Goal: Task Accomplishment & Management: Manage account settings

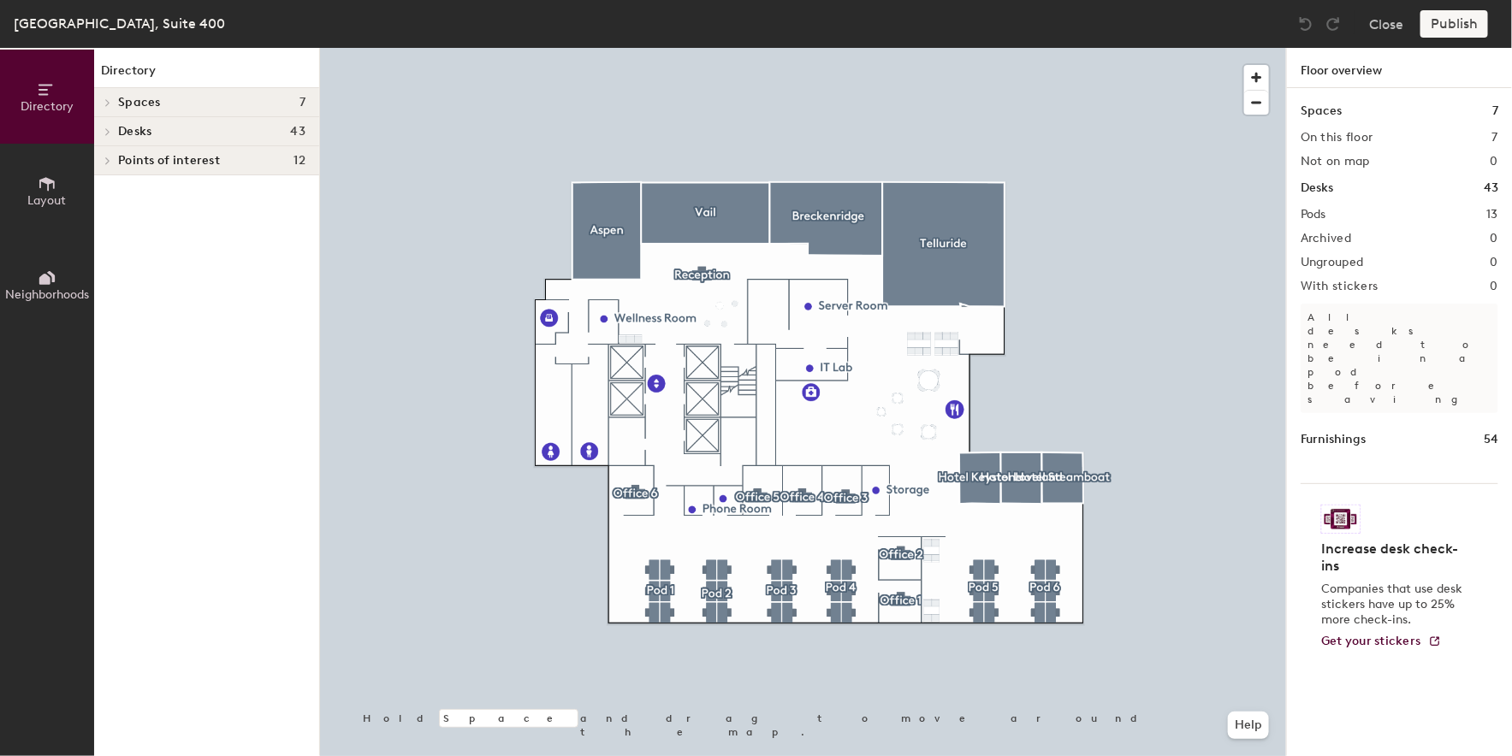
click at [215, 129] on h4 "Desks 43" at bounding box center [211, 132] width 187 height 14
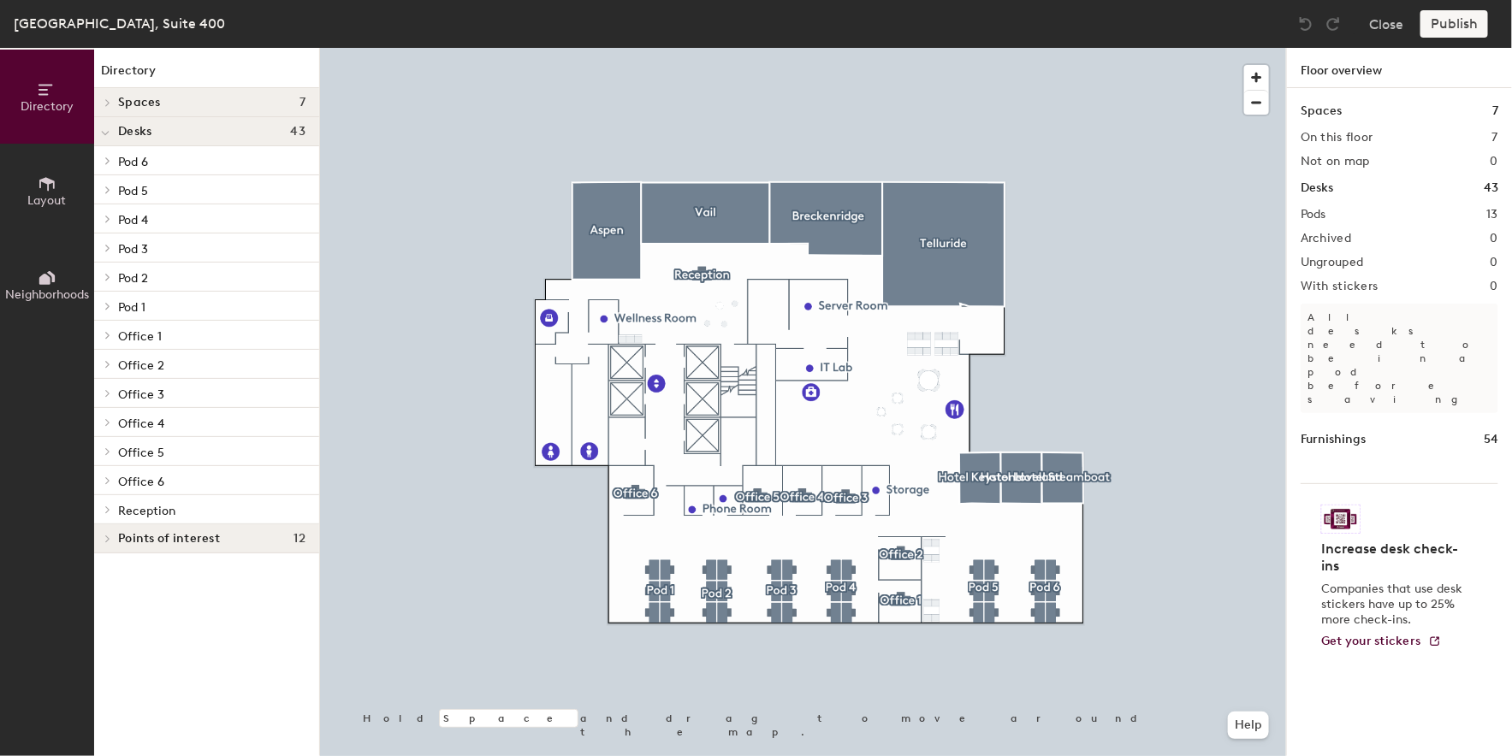
click at [215, 128] on h4 "Desks 43" at bounding box center [211, 132] width 187 height 14
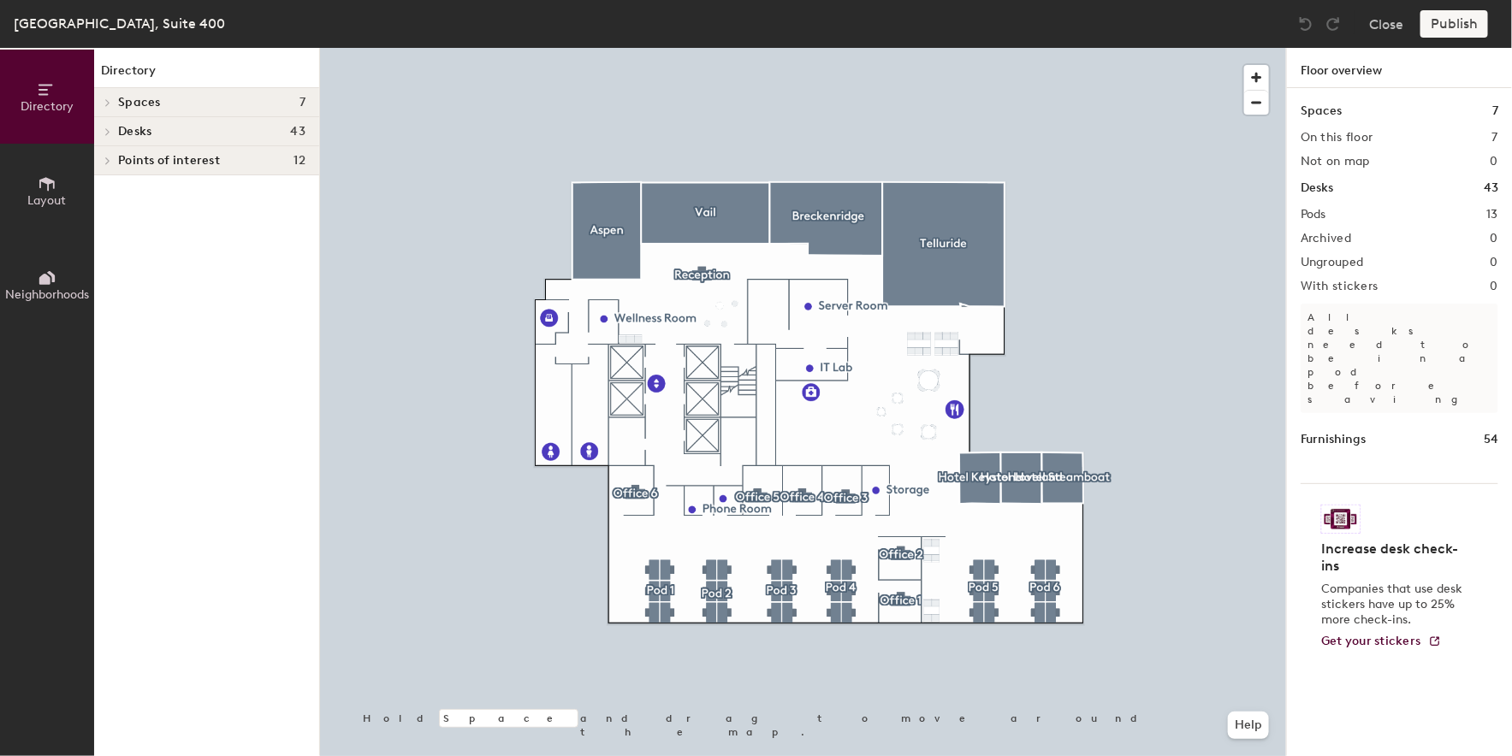
click at [215, 128] on h4 "Desks 43" at bounding box center [211, 132] width 187 height 14
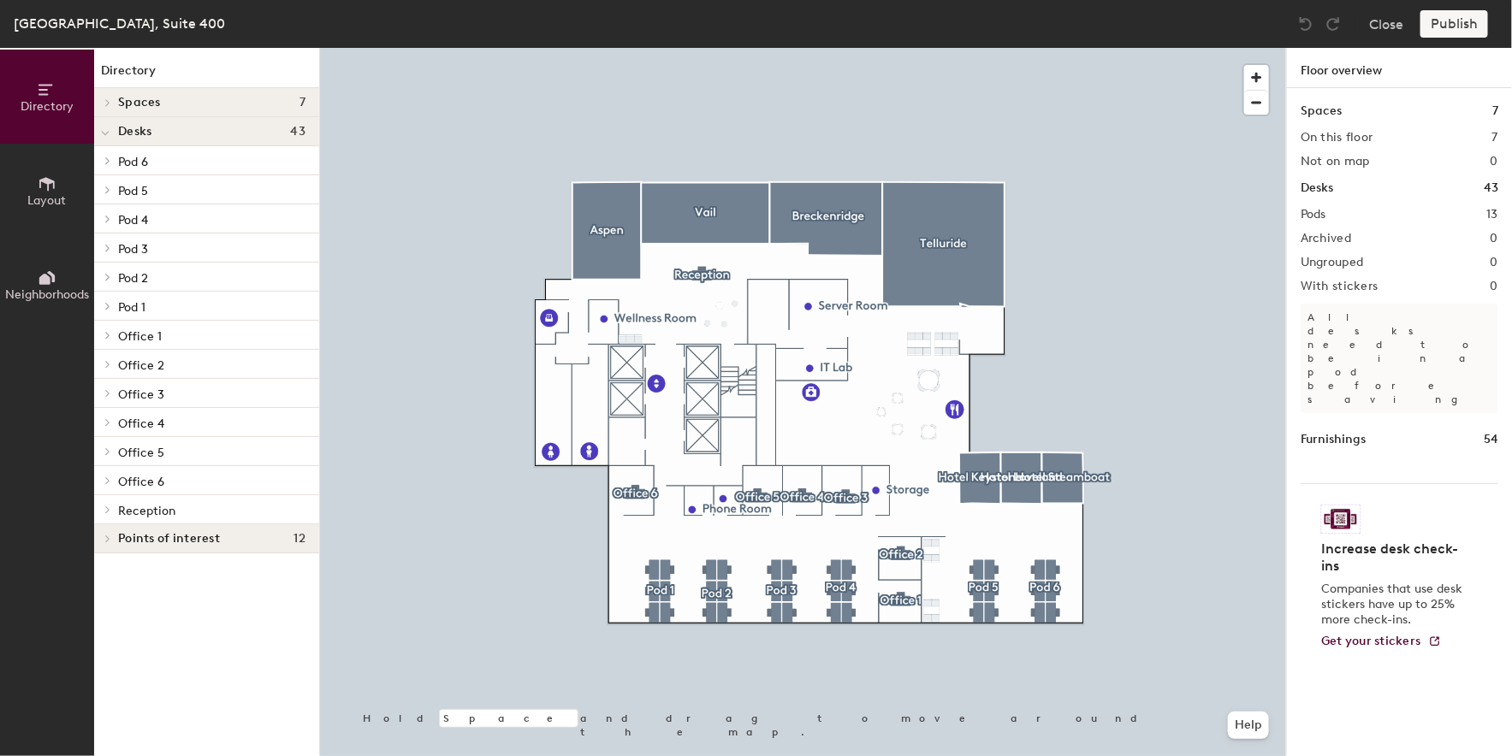
click at [203, 181] on p "Pod 5" at bounding box center [211, 190] width 187 height 22
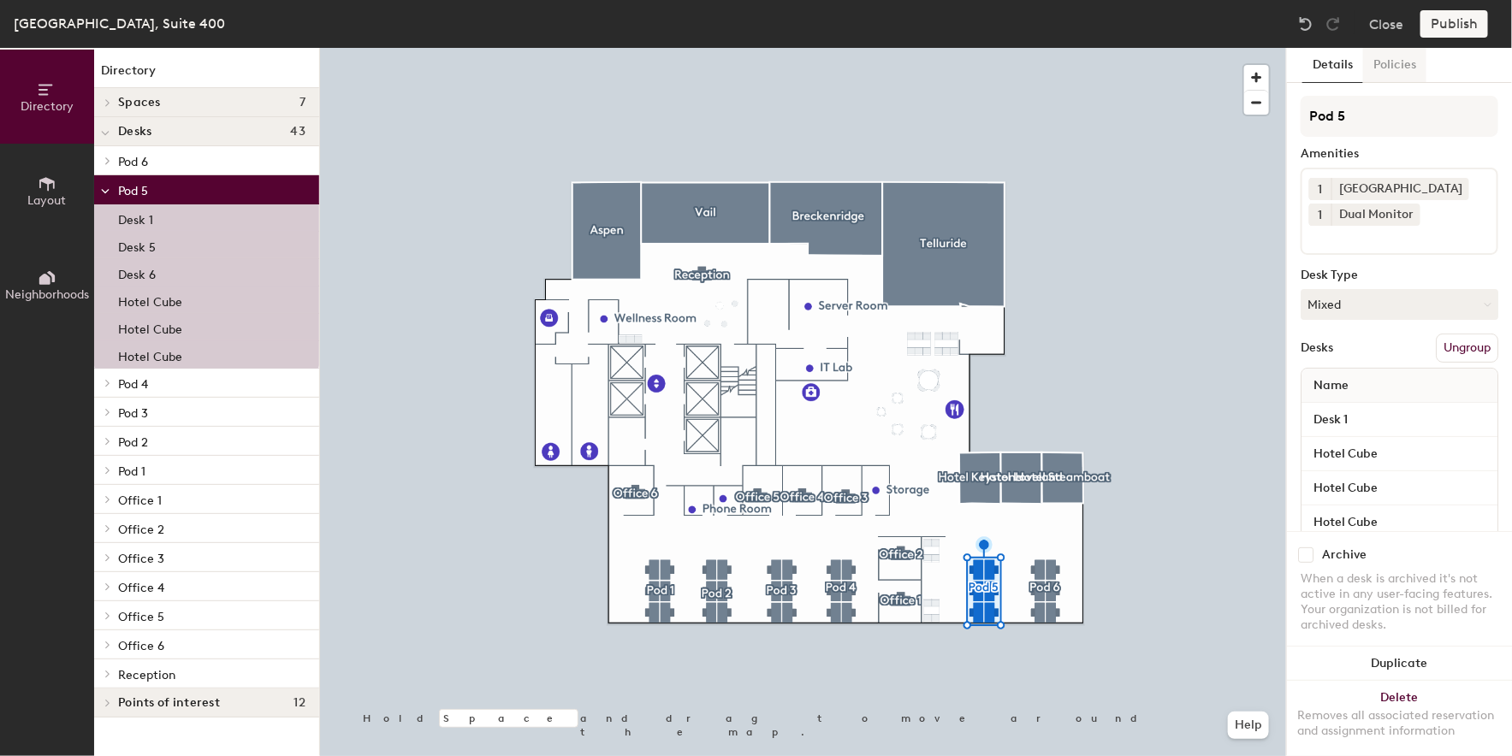
click at [1401, 77] on button "Policies" at bounding box center [1394, 65] width 63 height 35
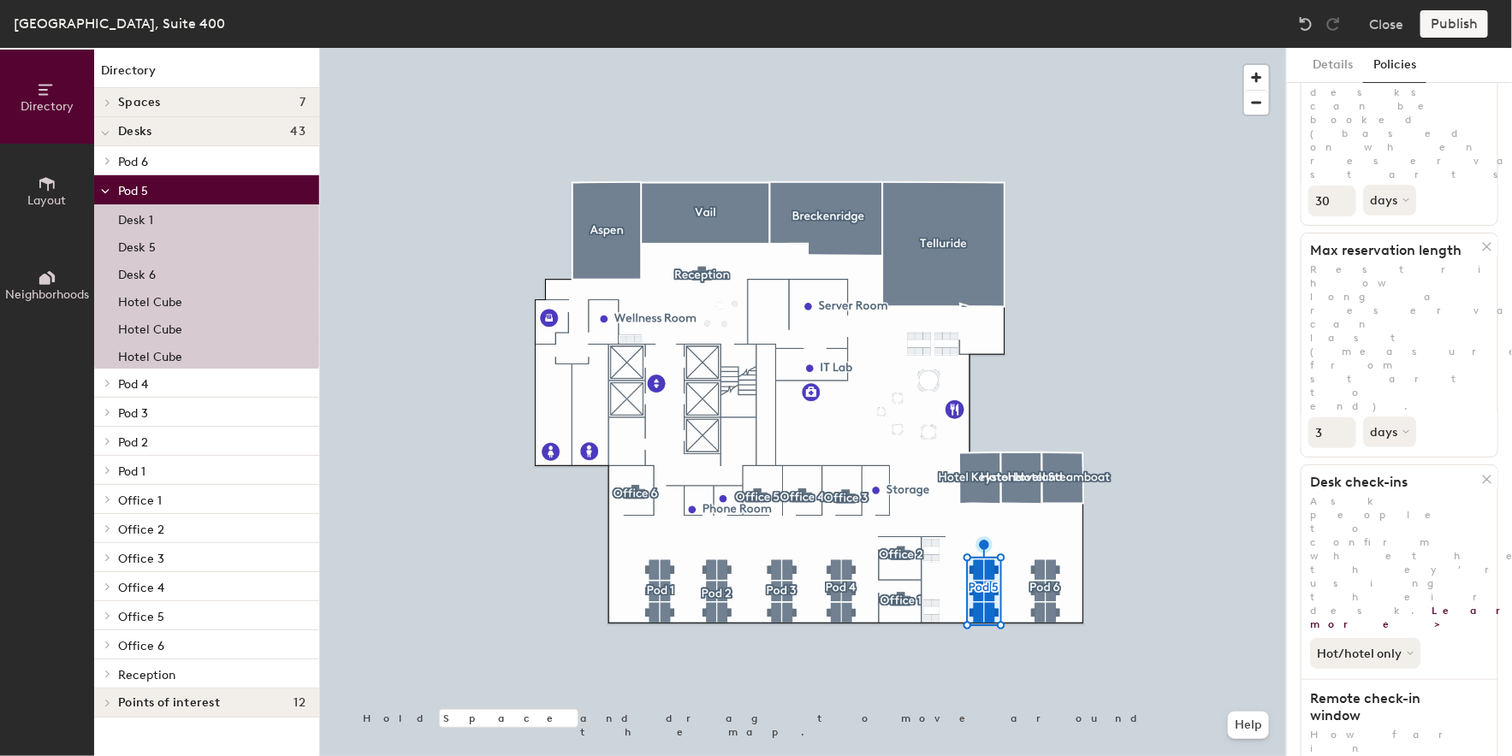
scroll to position [193, 0]
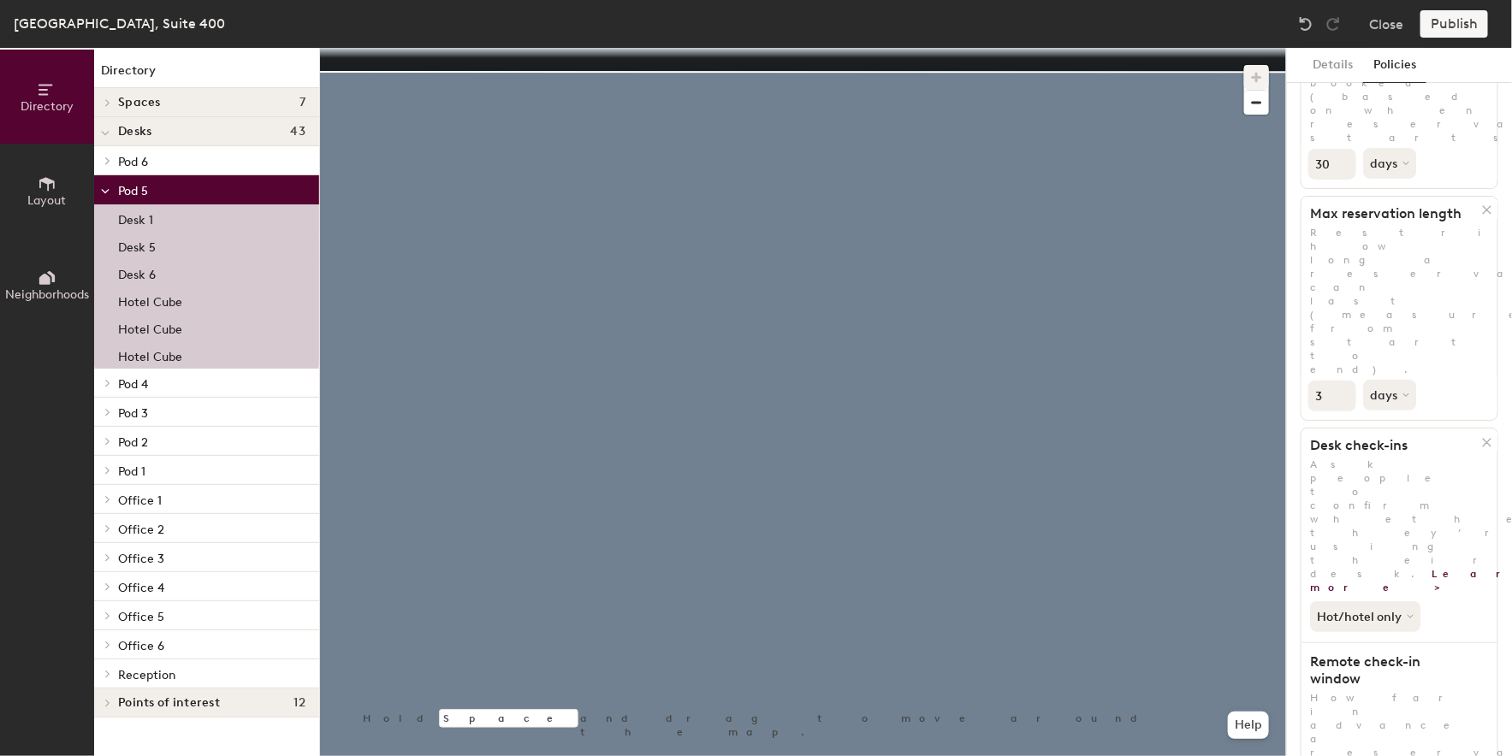
click at [1376, 22] on button "Close" at bounding box center [1386, 23] width 34 height 27
